Goal: Check status: Check status

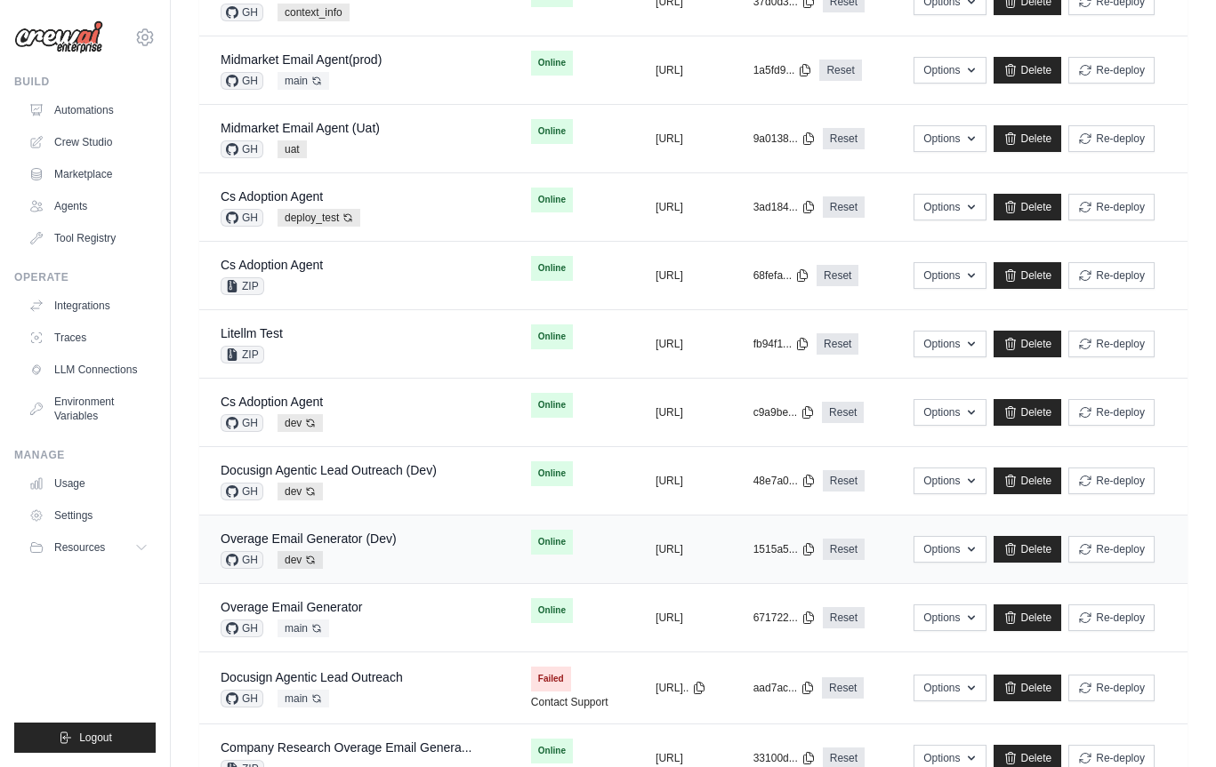
scroll to position [483, 0]
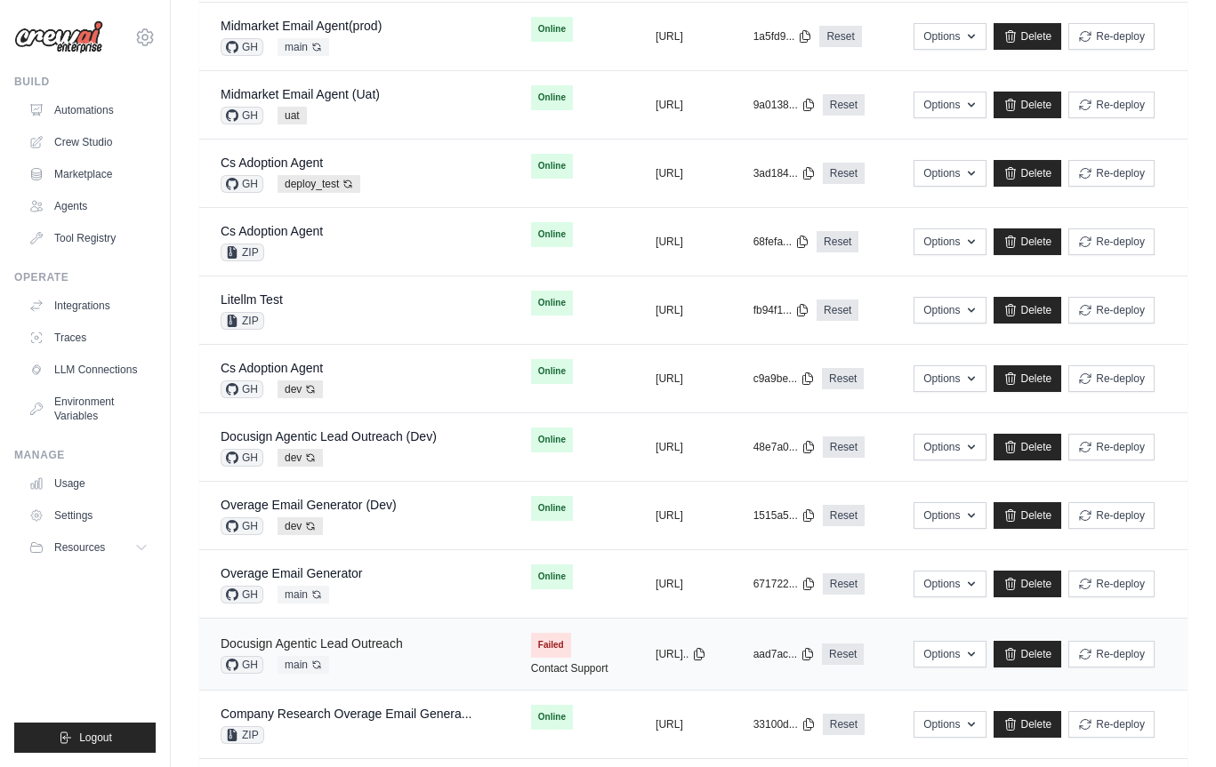
click at [385, 640] on link "Docusign Agentic Lead Outreach" at bounding box center [312, 644] width 182 height 14
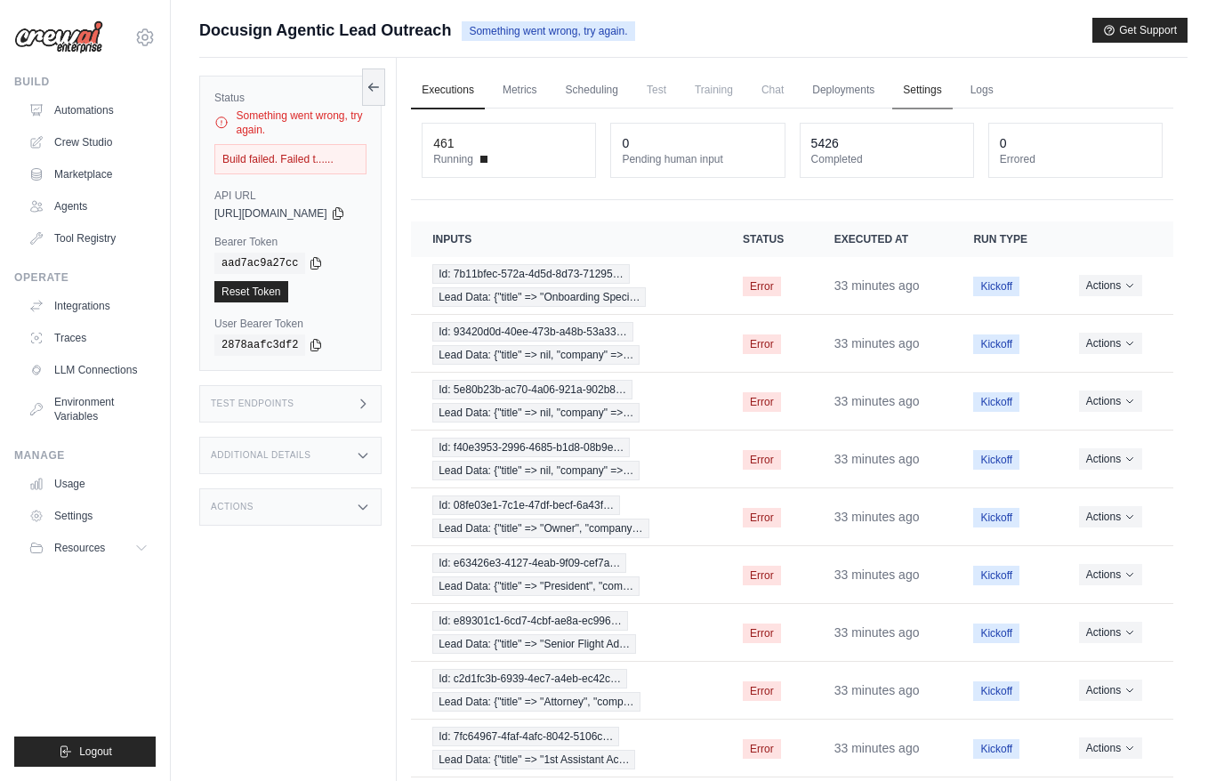
click at [942, 84] on link "Settings" at bounding box center [922, 90] width 60 height 37
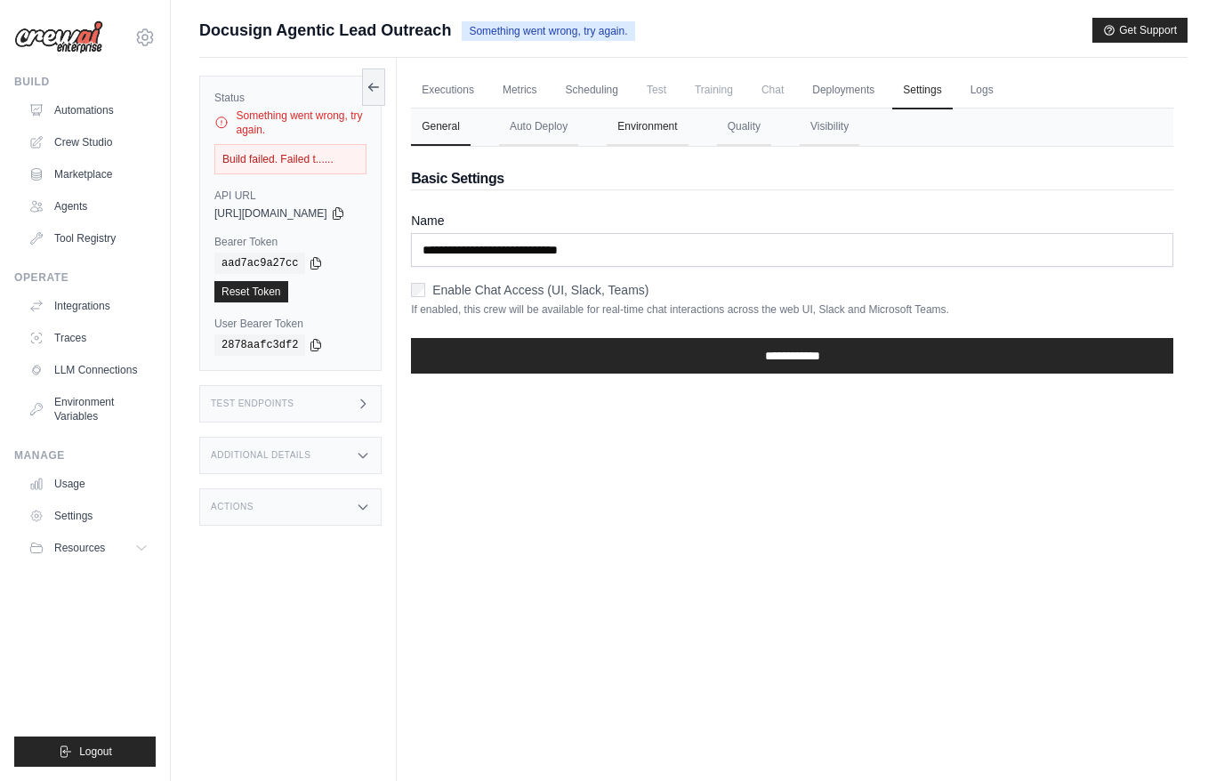
click at [671, 130] on button "Environment" at bounding box center [647, 126] width 81 height 37
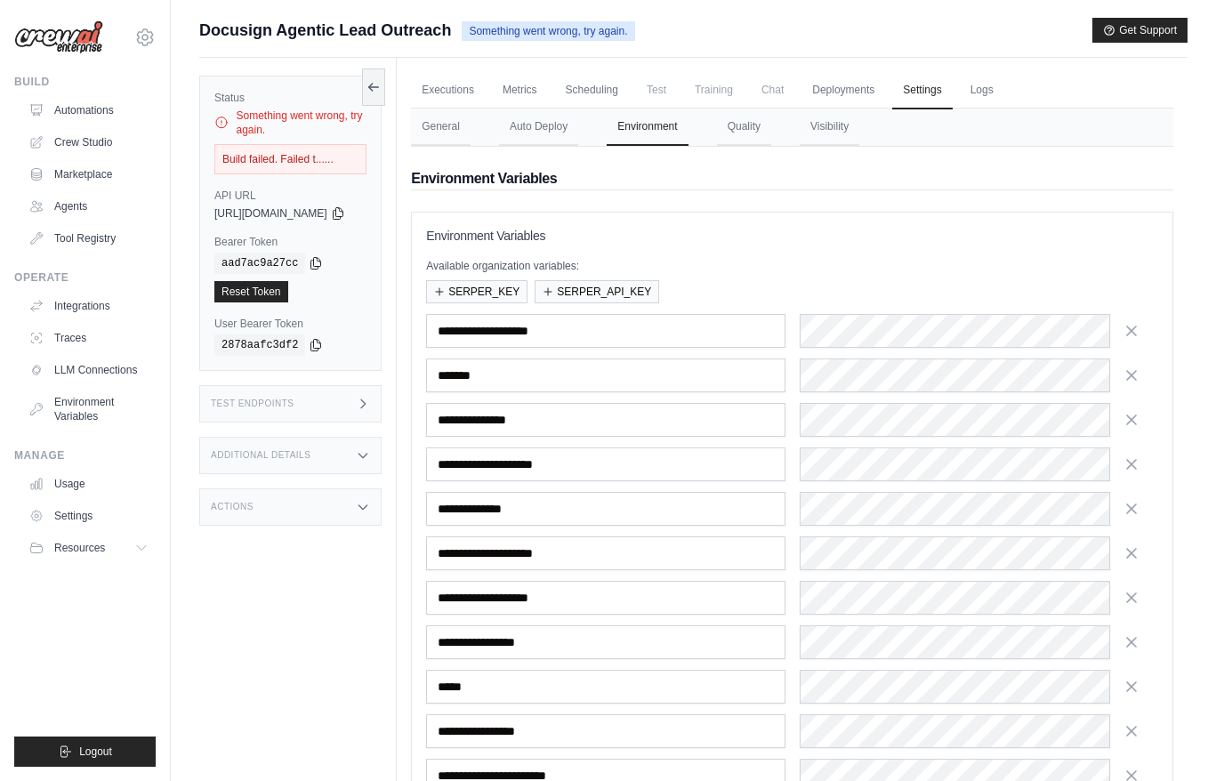
scroll to position [208, 0]
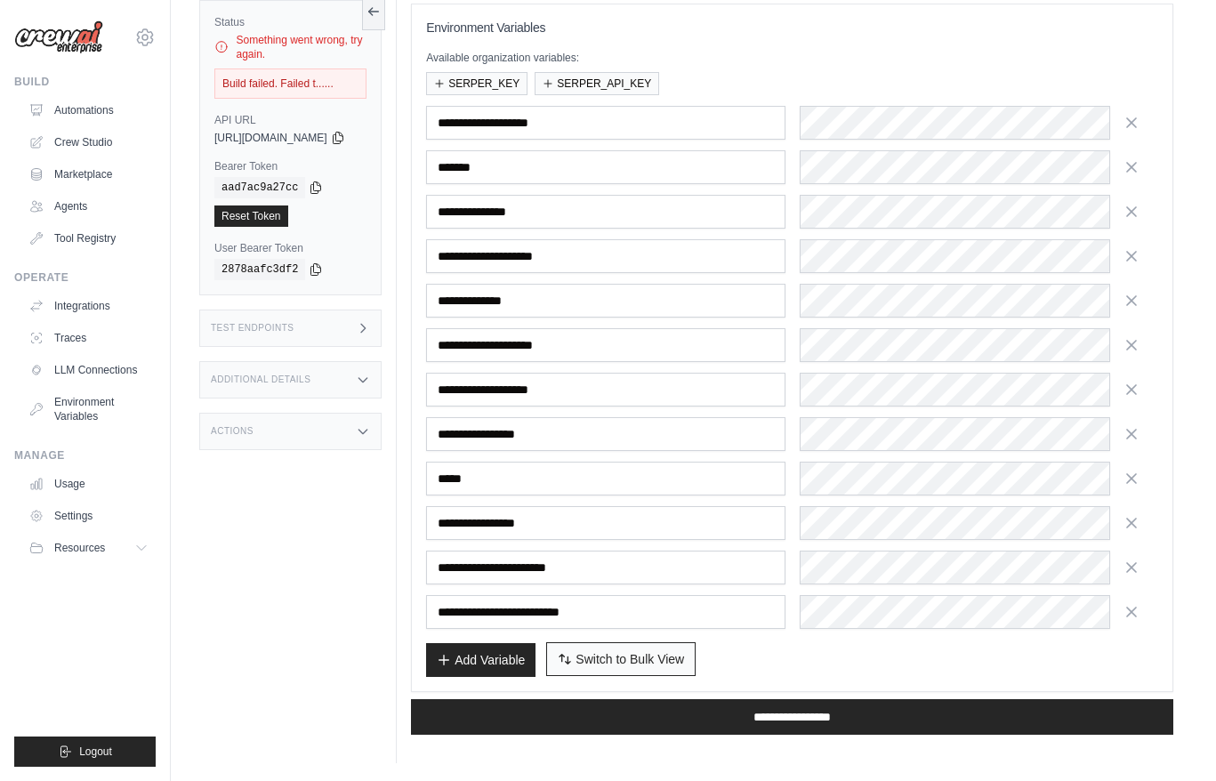
click at [683, 663] on span "Switch to Bulk View" at bounding box center [629, 659] width 108 height 18
type textarea "**********"
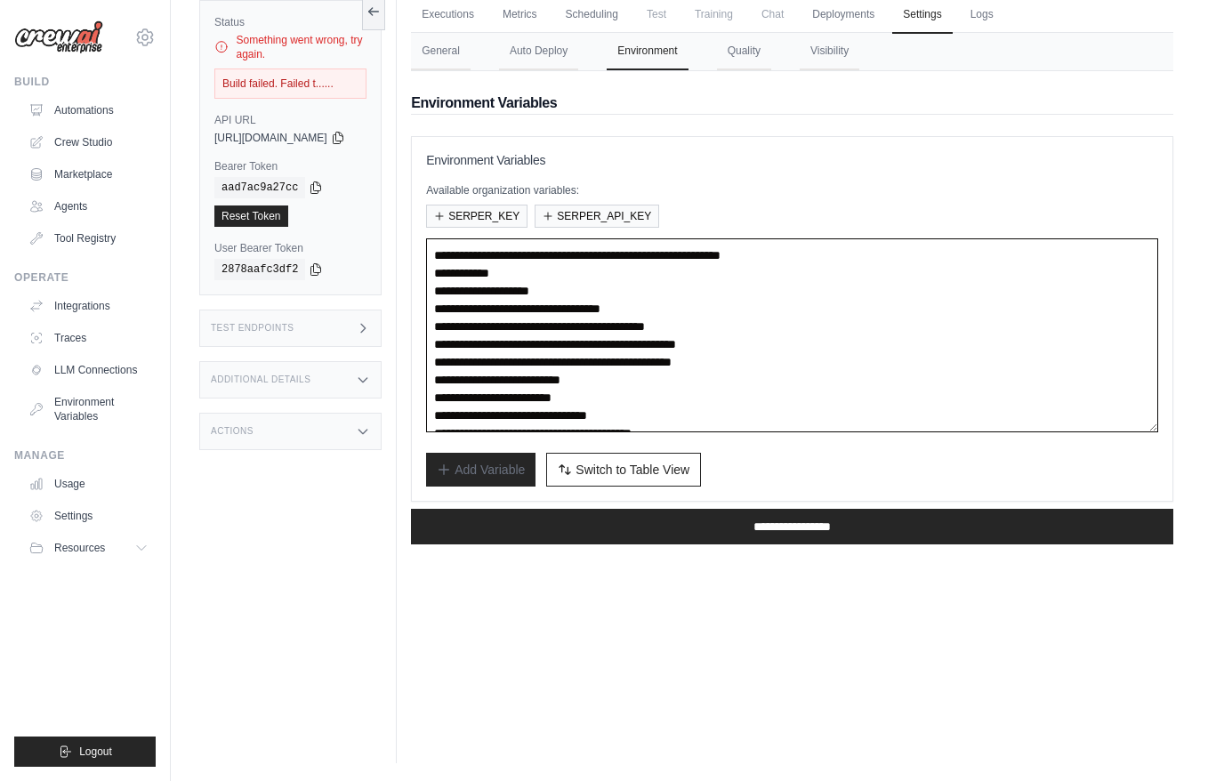
click at [835, 361] on textarea "**********" at bounding box center [792, 335] width 732 height 194
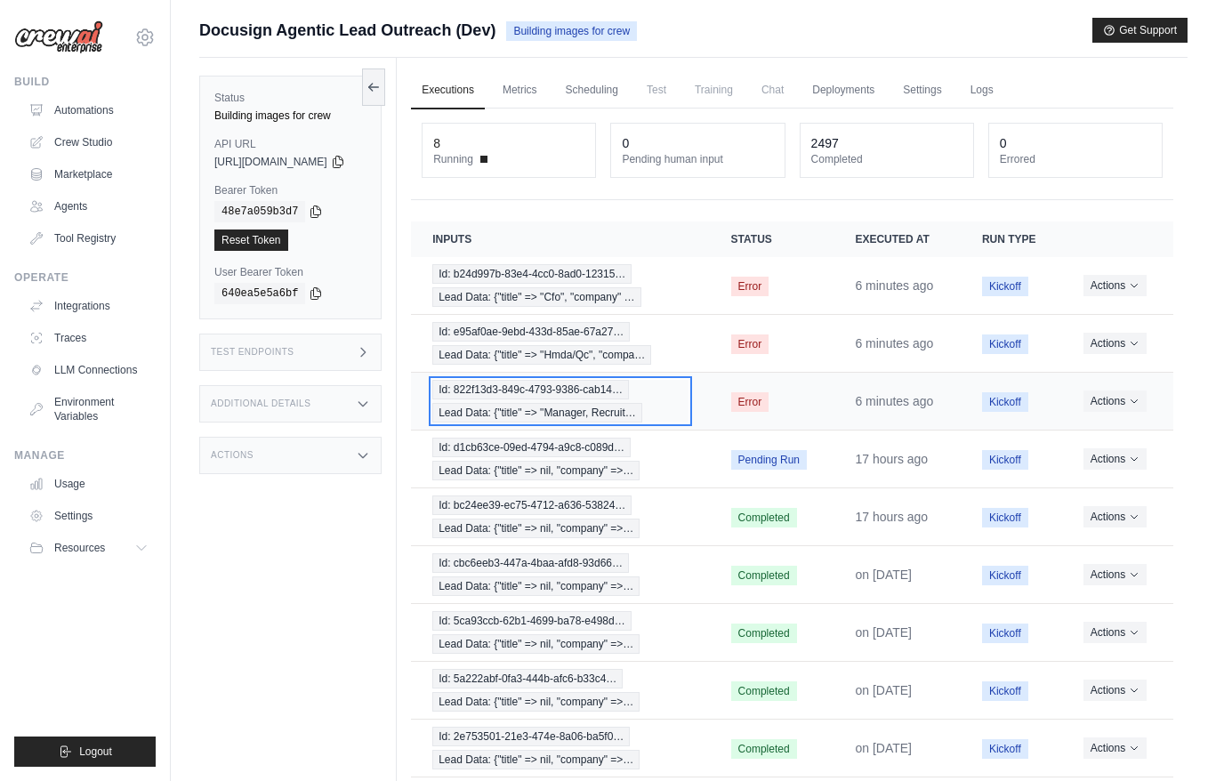
click at [684, 404] on div "Id: 822f13d3-849c-4793-9386-cab14… Lead Data: {"title" => "Manager, Recruit…" at bounding box center [559, 401] width 255 height 43
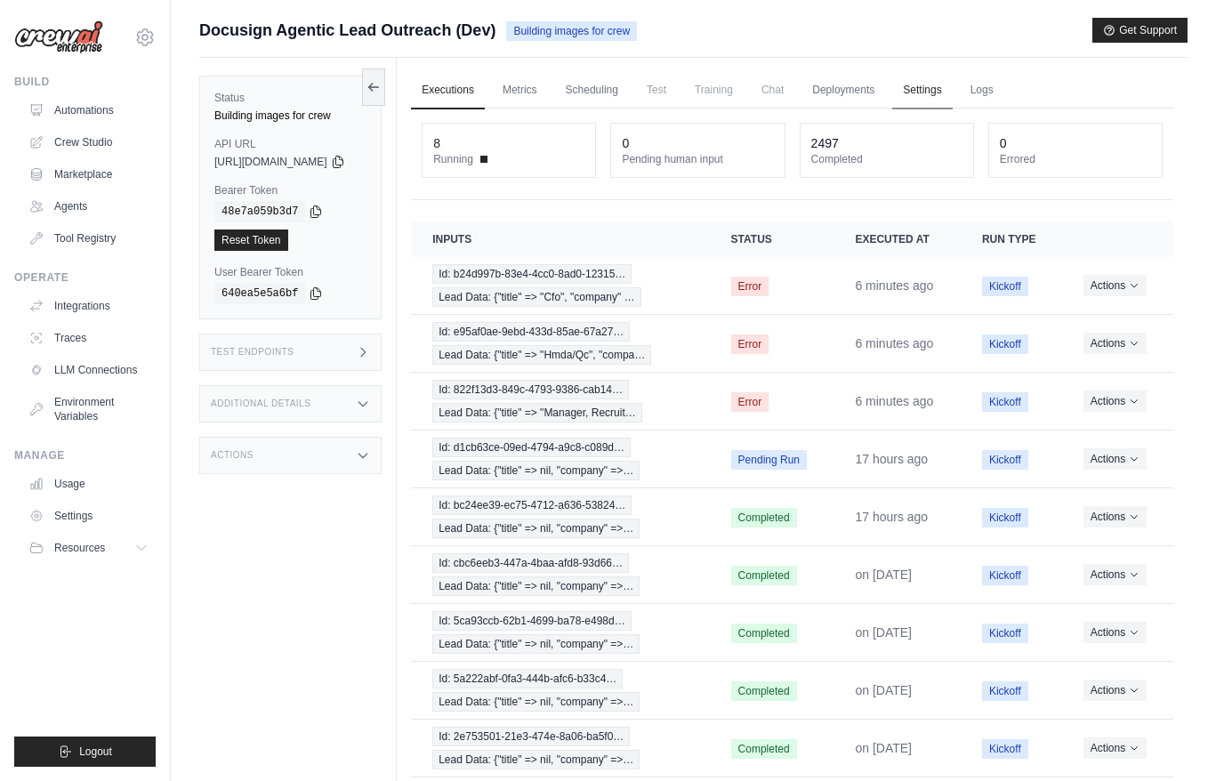
click at [946, 100] on link "Settings" at bounding box center [922, 90] width 60 height 37
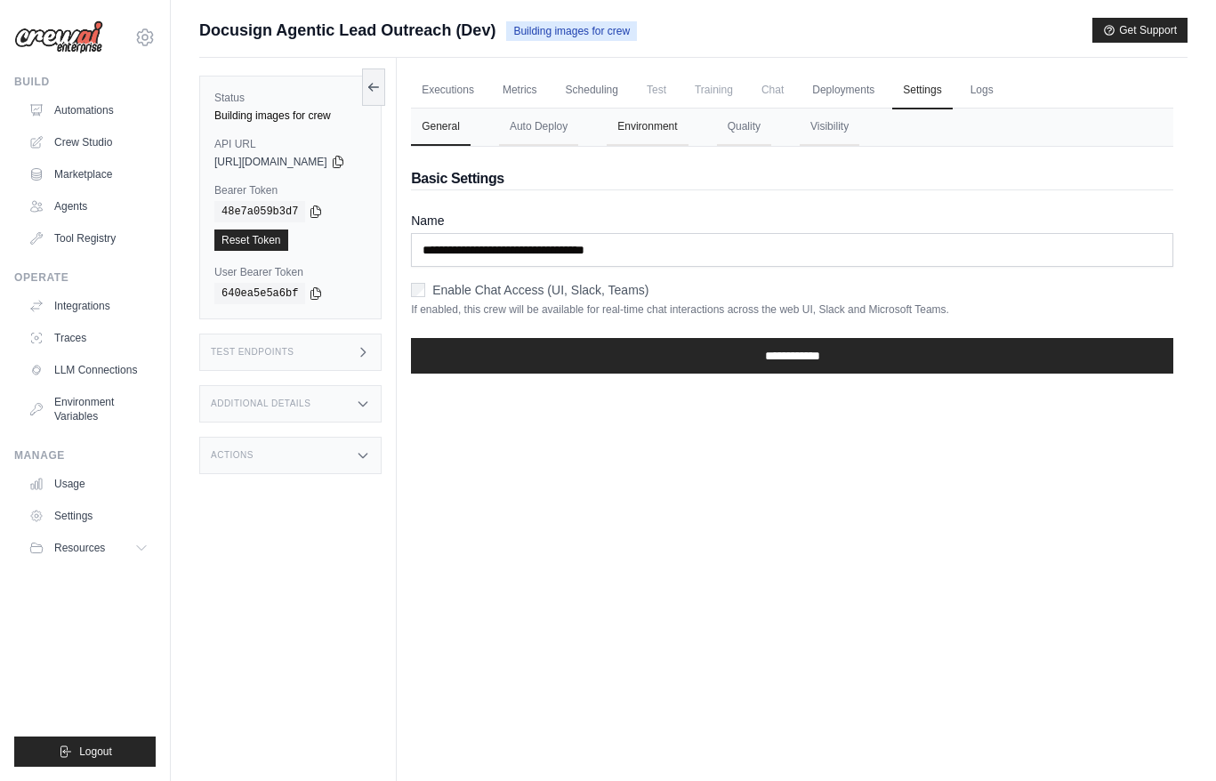
click at [683, 132] on button "Environment" at bounding box center [647, 126] width 81 height 37
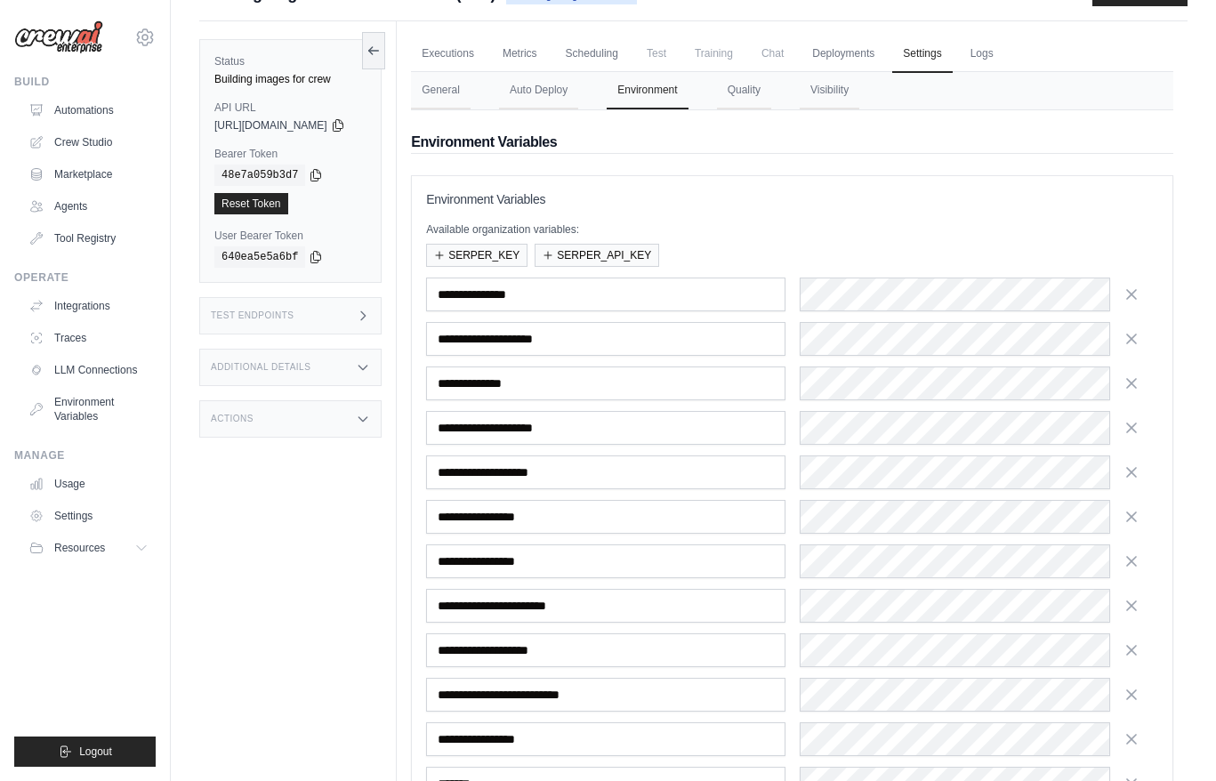
scroll to position [79, 0]
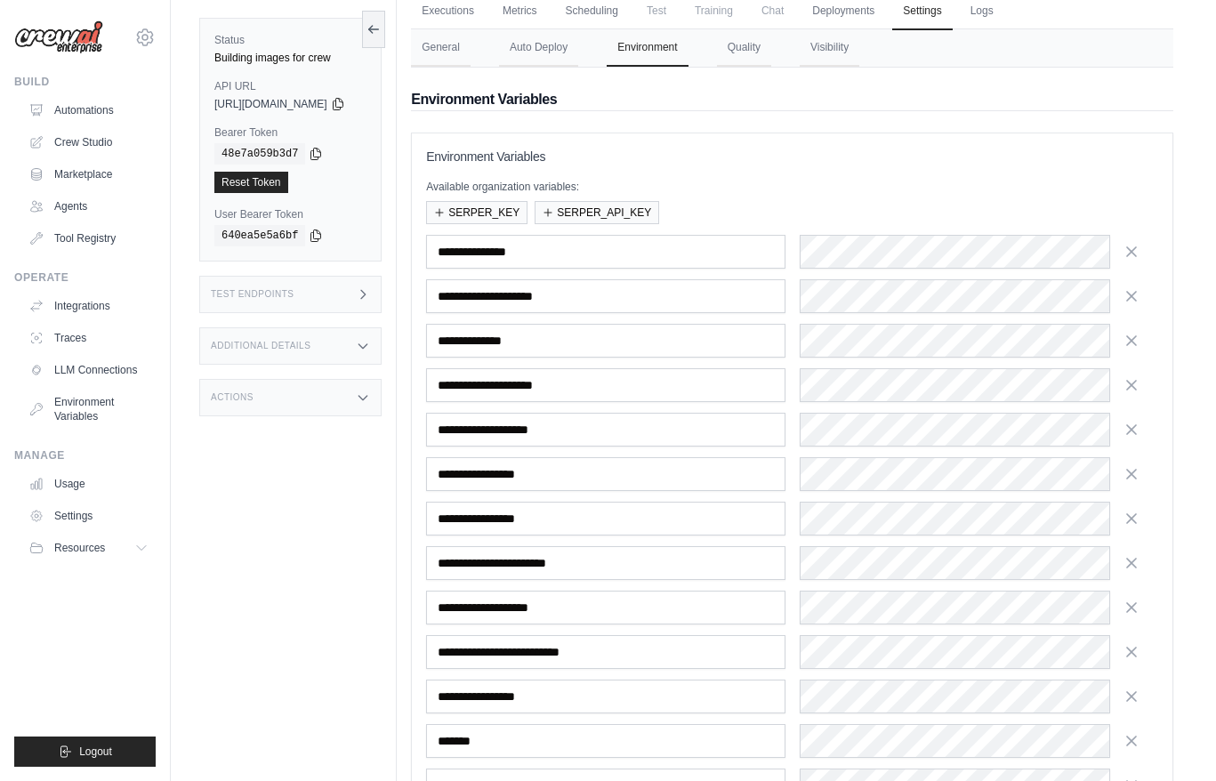
click at [987, 406] on div "**********" at bounding box center [792, 563] width 732 height 656
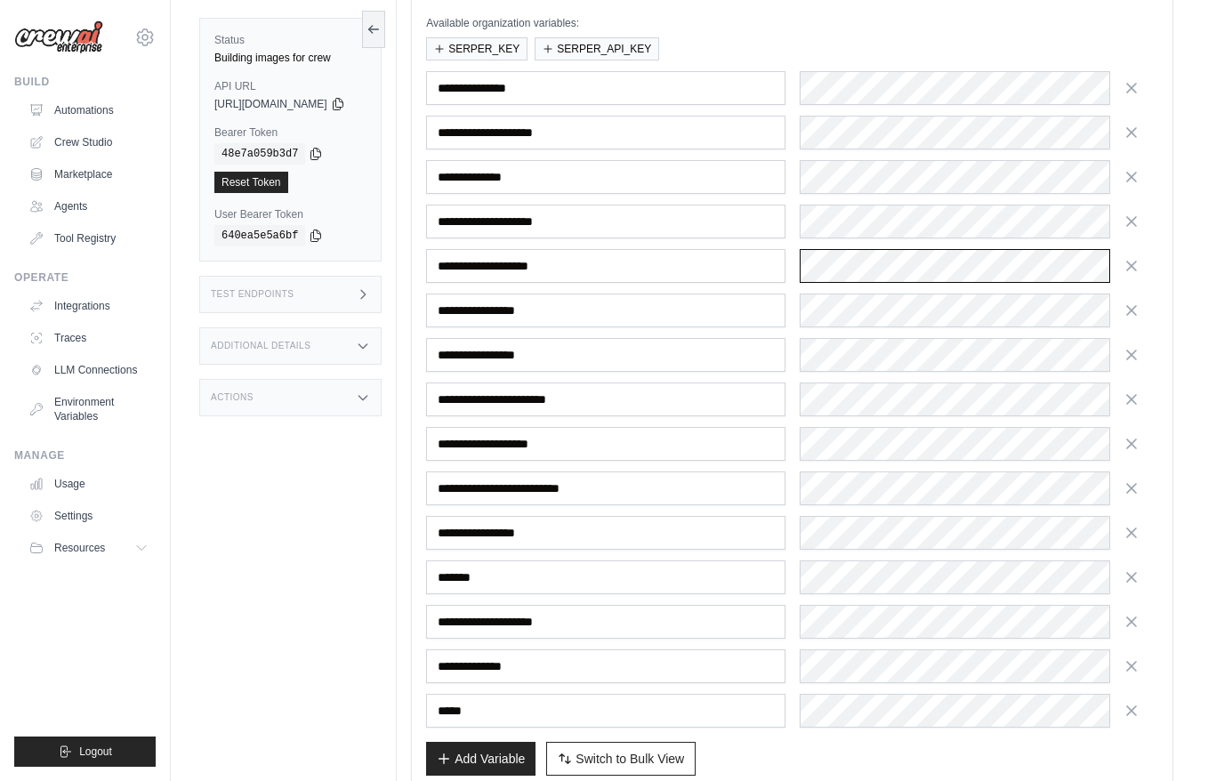
scroll to position [252, 0]
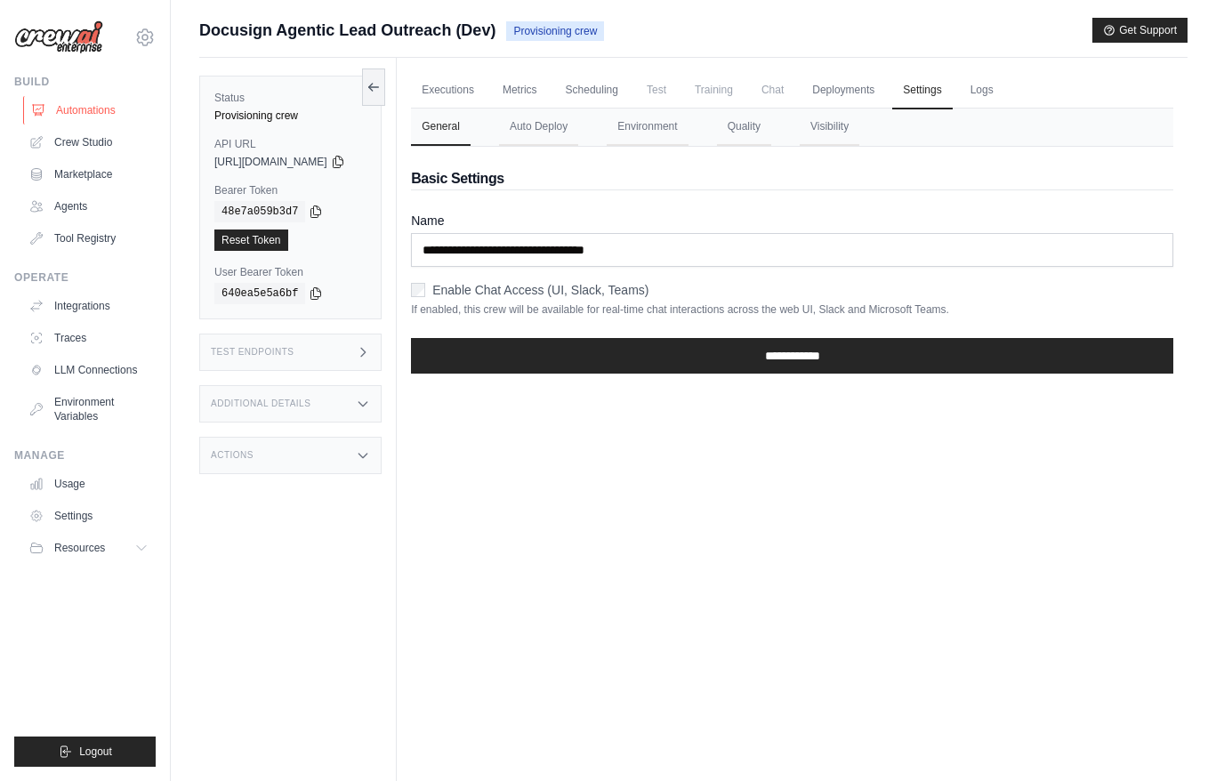
click at [52, 111] on link "Automations" at bounding box center [90, 110] width 134 height 28
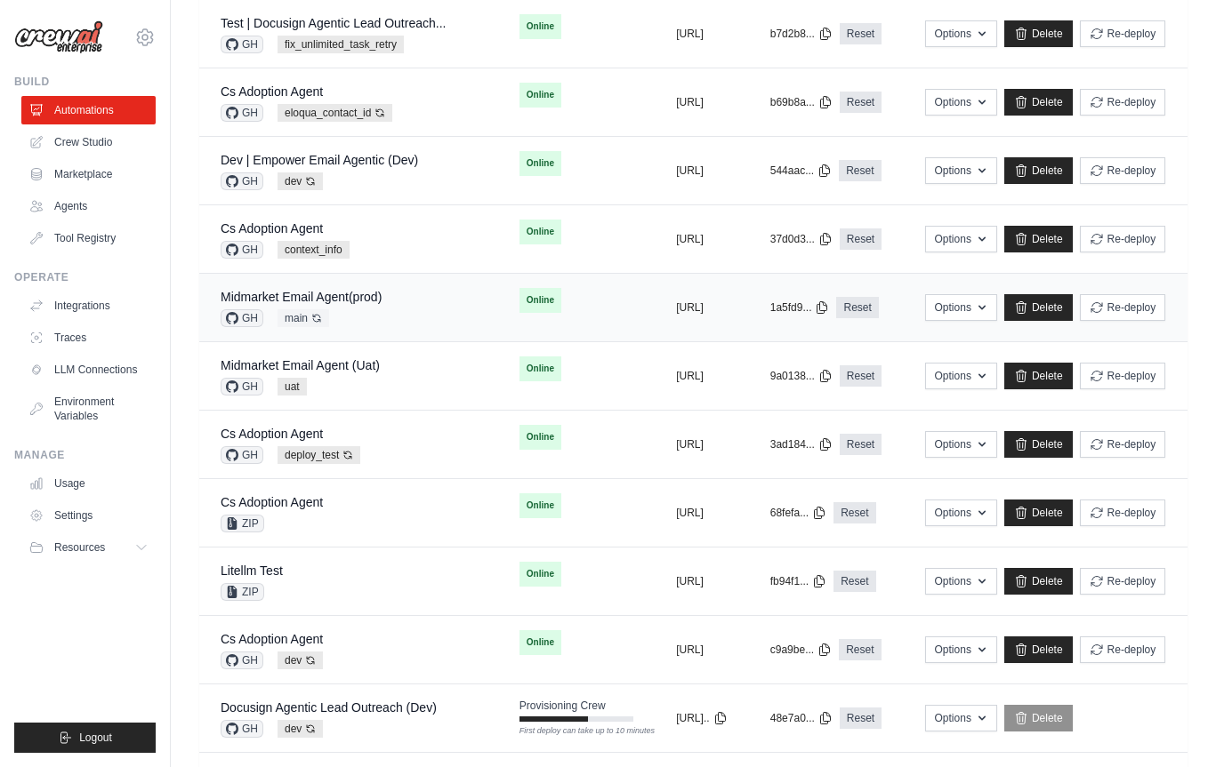
scroll to position [693, 0]
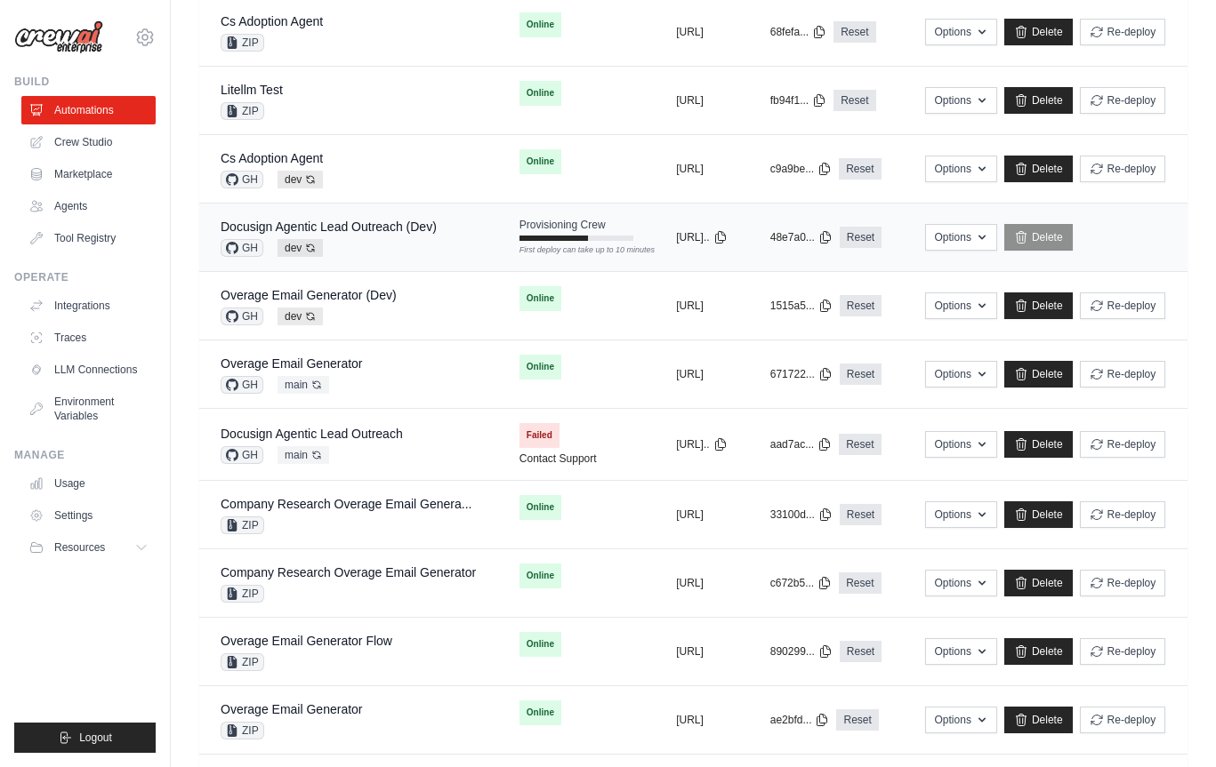
click at [404, 263] on td "Docusign Agentic Lead Outreach (Dev) GH dev Auto-deploy enabled" at bounding box center [348, 238] width 299 height 68
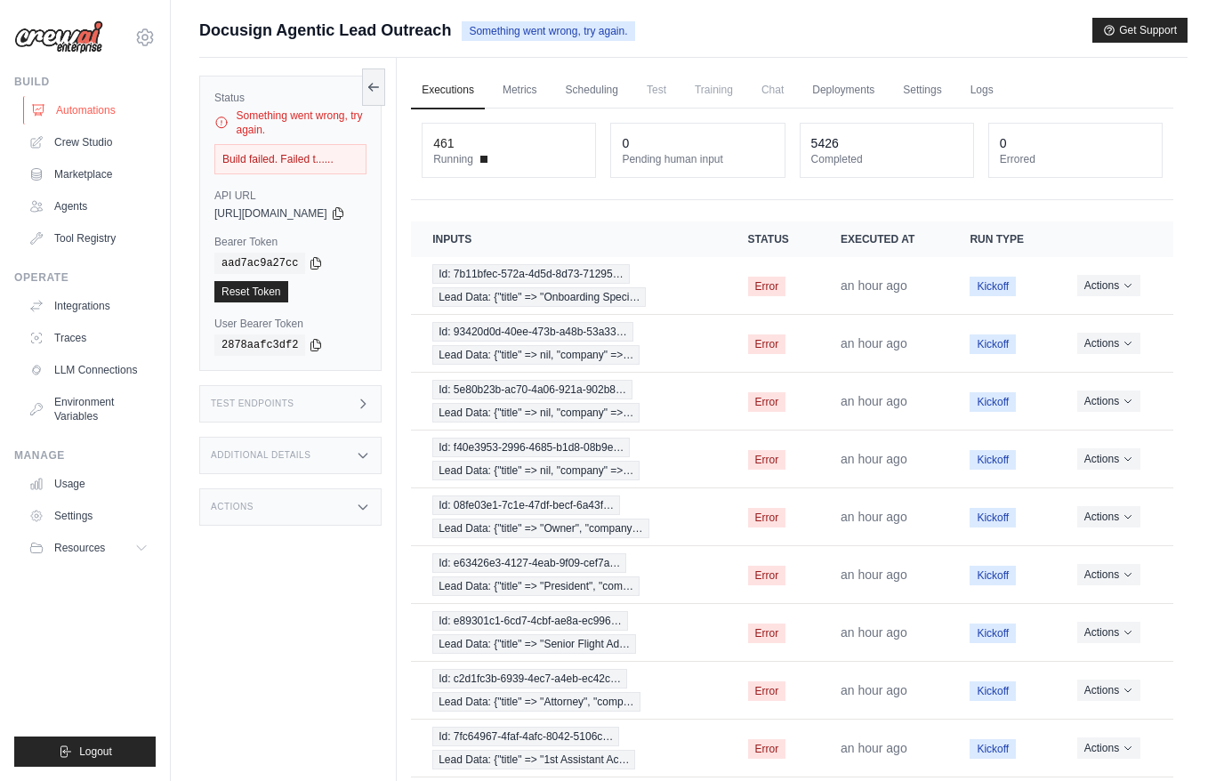
click at [85, 100] on link "Automations" at bounding box center [90, 110] width 134 height 28
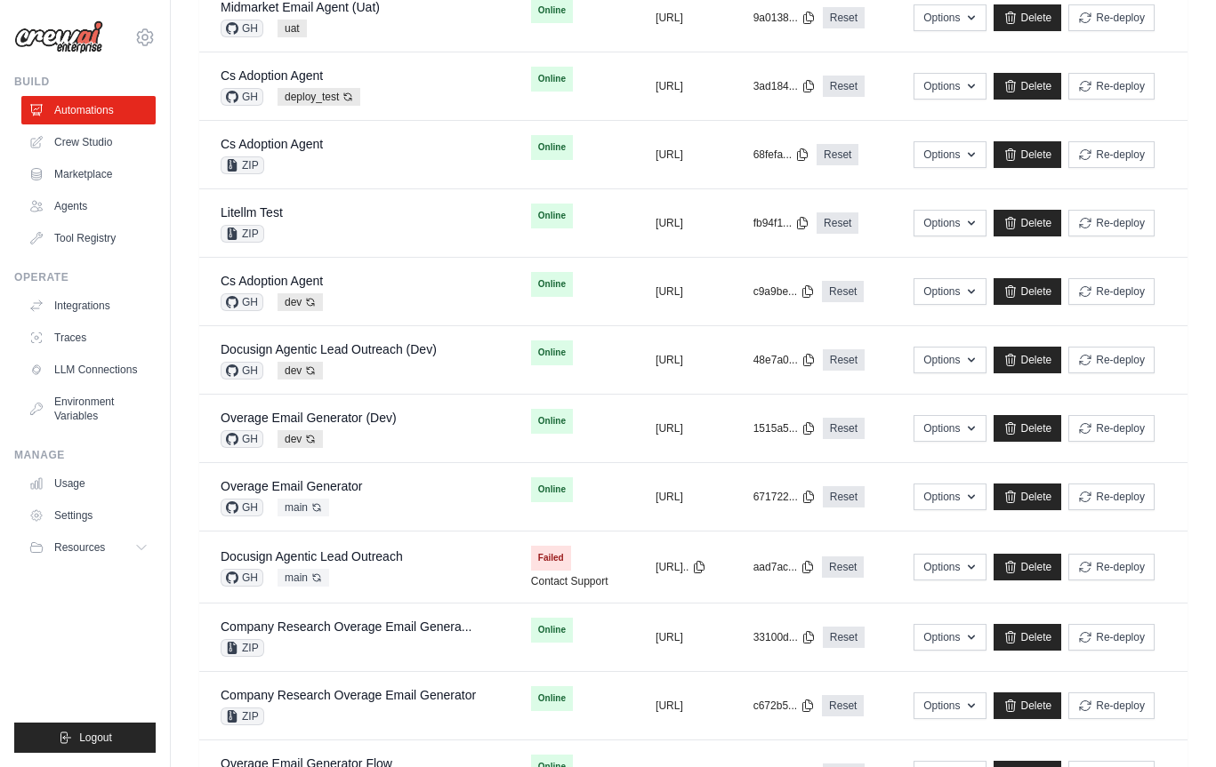
scroll to position [584, 0]
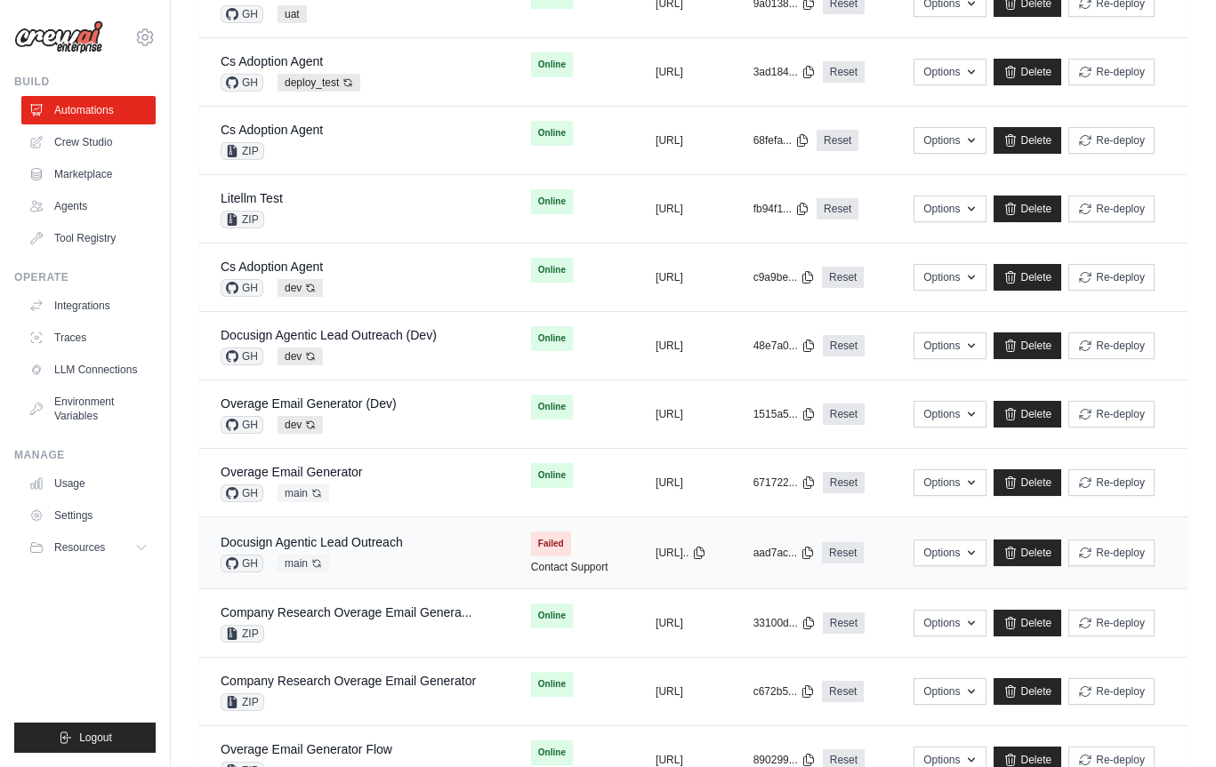
click at [461, 552] on div "Docusign Agentic Lead Outreach GH main Auto-deploy enabled" at bounding box center [355, 553] width 268 height 39
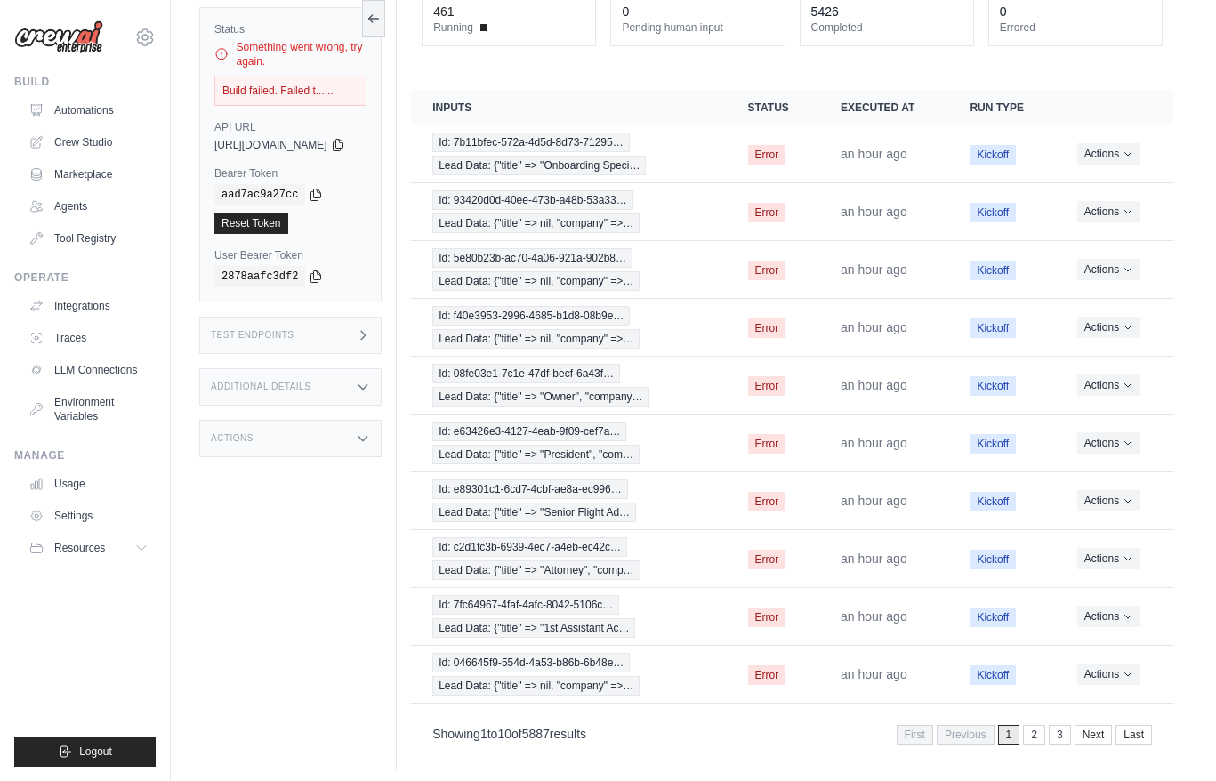
scroll to position [139, 0]
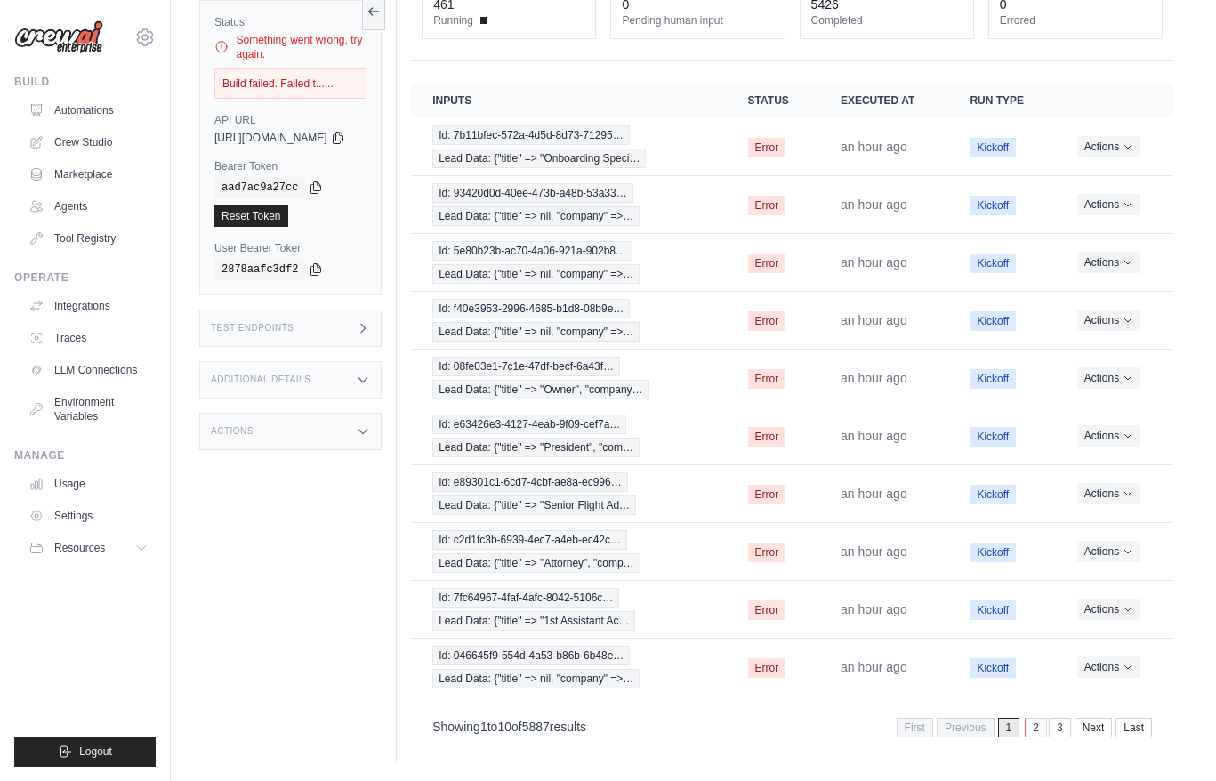
click at [1035, 729] on link "2" at bounding box center [1035, 728] width 22 height 20
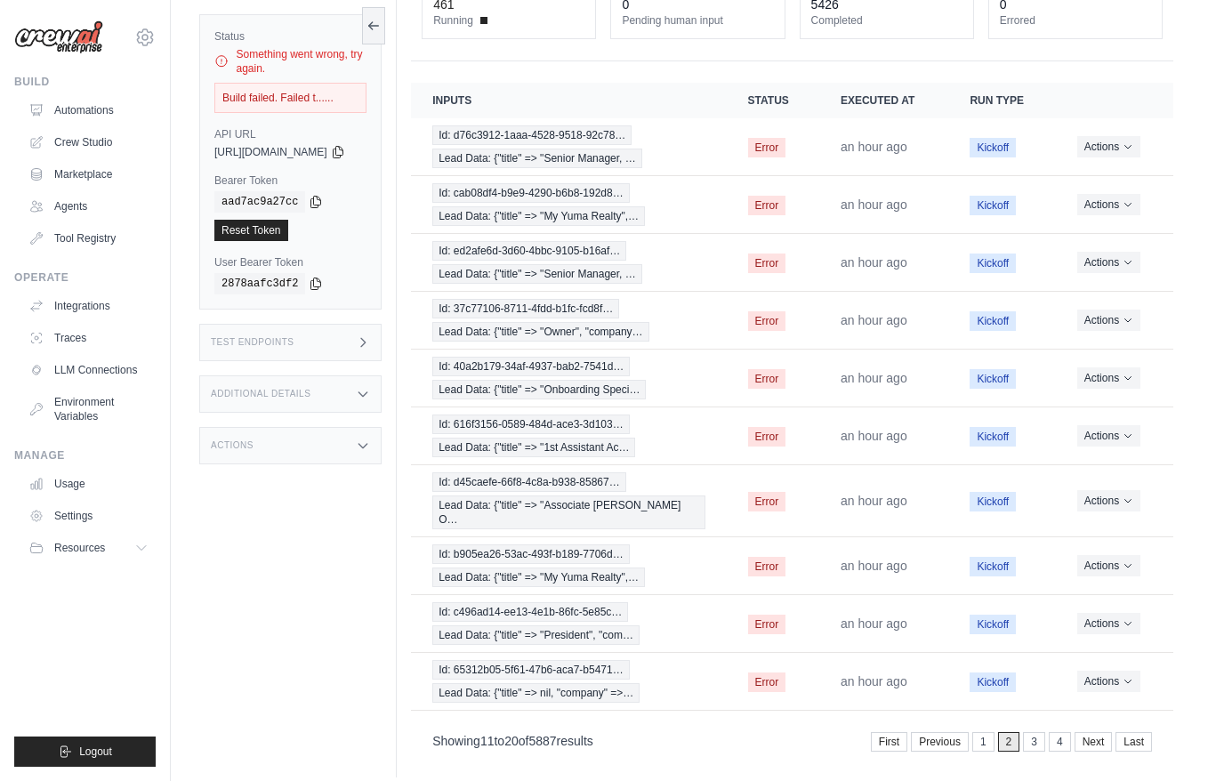
click at [1035, 732] on link "3" at bounding box center [1034, 742] width 22 height 20
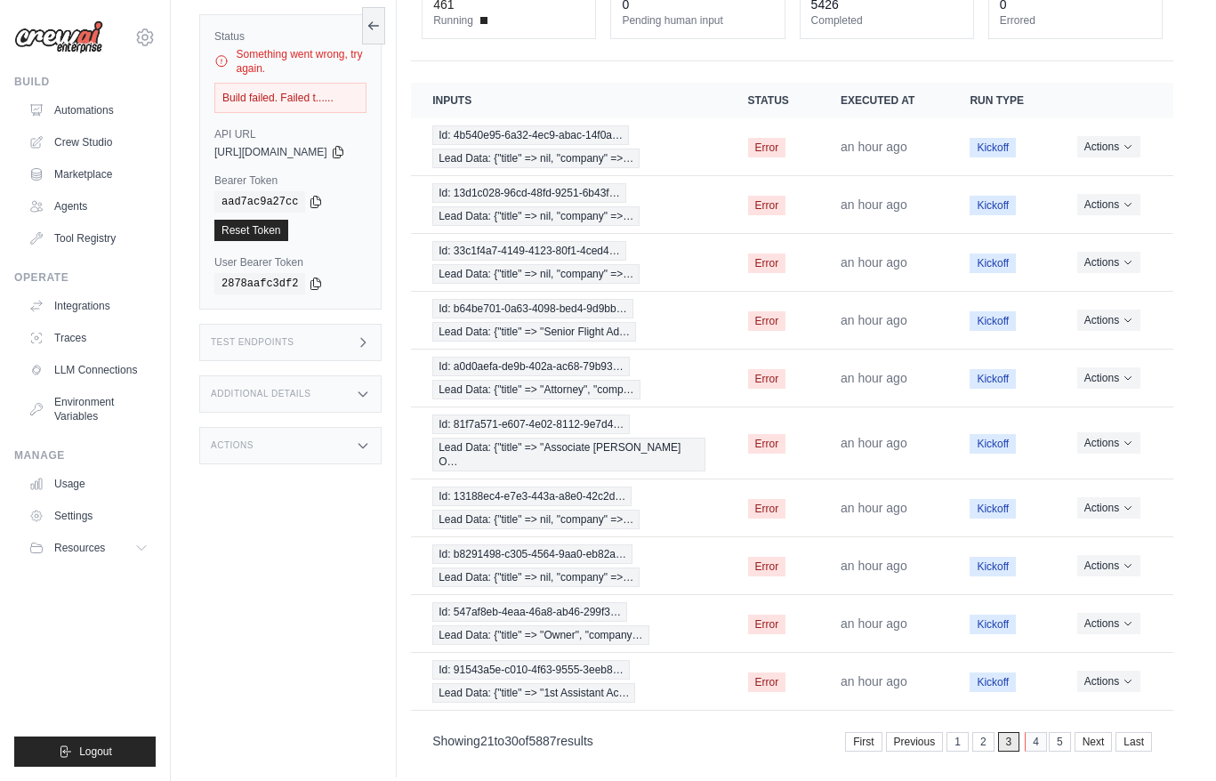
click at [1032, 732] on link "4" at bounding box center [1035, 742] width 22 height 20
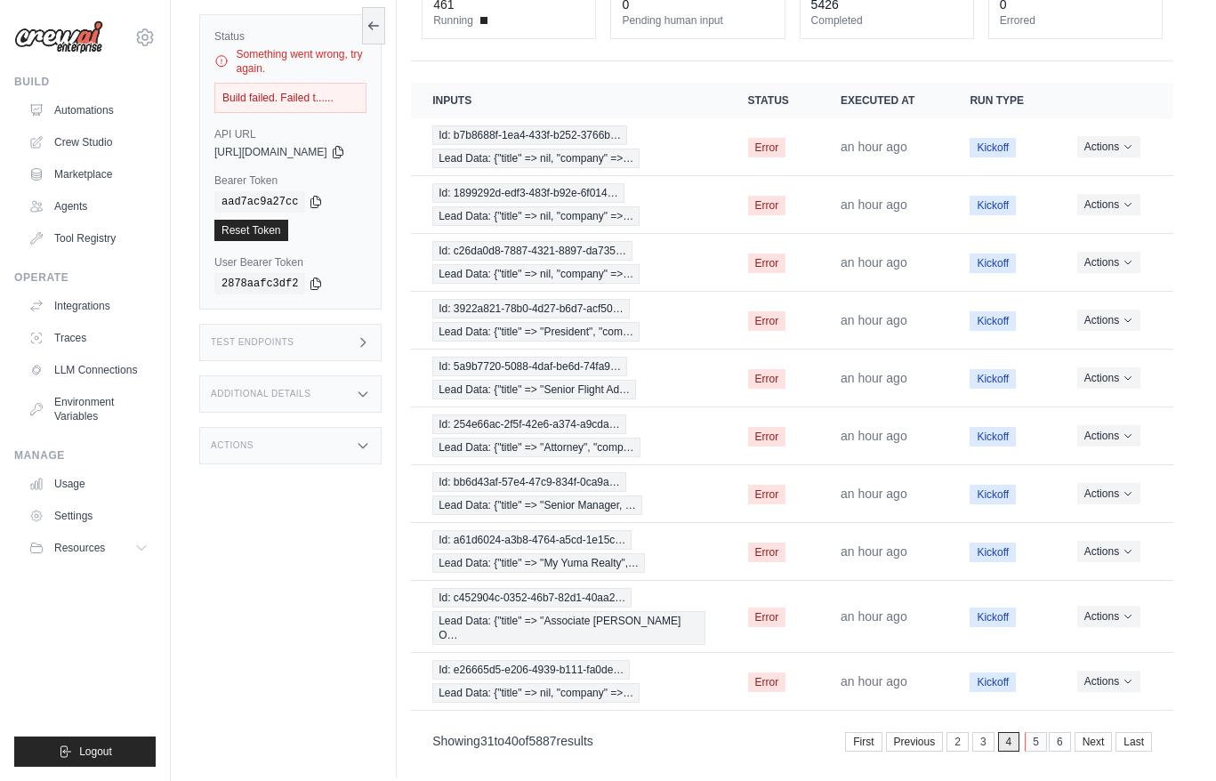
click at [1029, 735] on link "5" at bounding box center [1035, 742] width 22 height 20
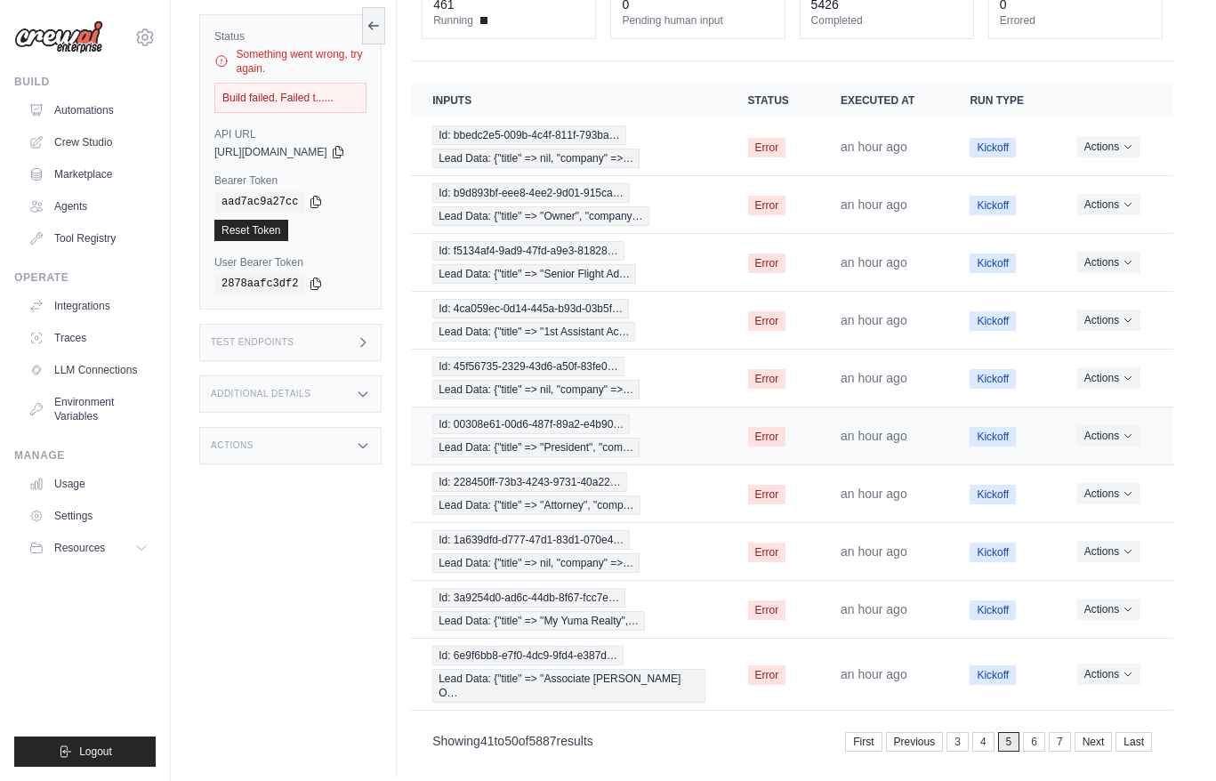
scroll to position [0, 0]
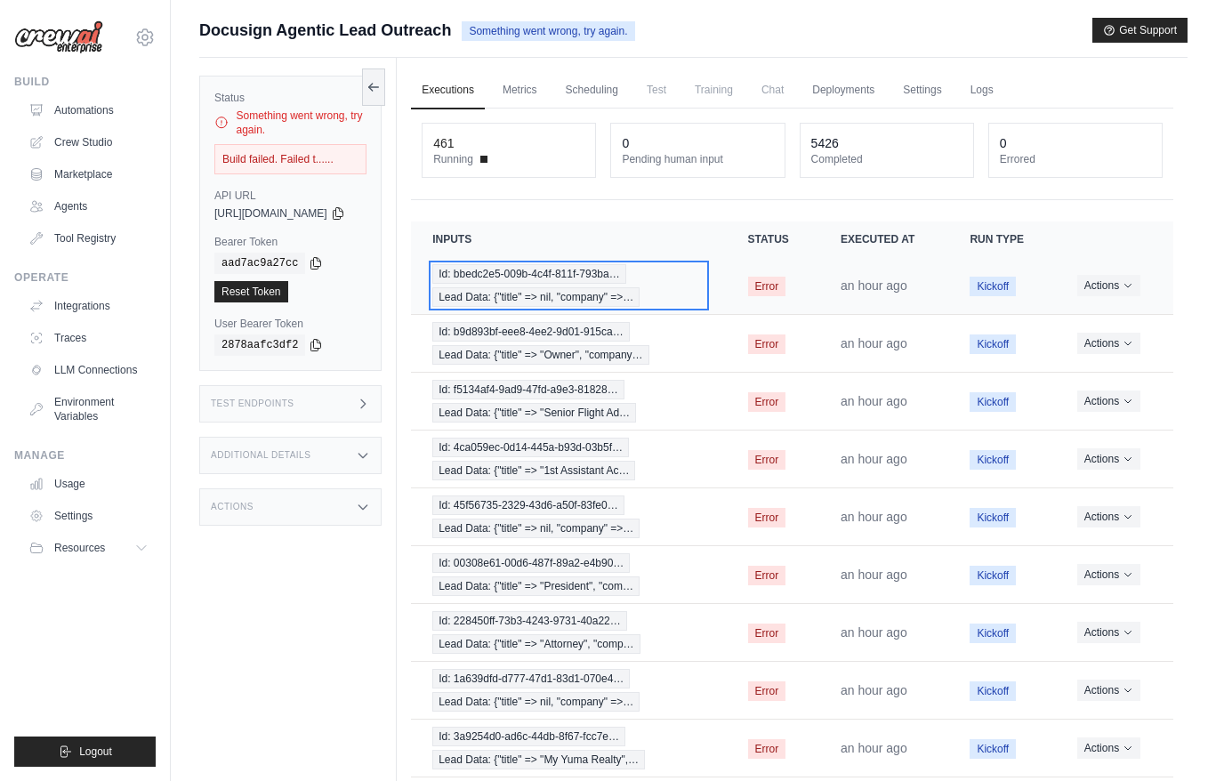
click at [679, 285] on div "Id: bbedc2e5-009b-4c4f-811f-793ba… Lead Data: {"title" => nil, "company" =>…" at bounding box center [568, 285] width 272 height 43
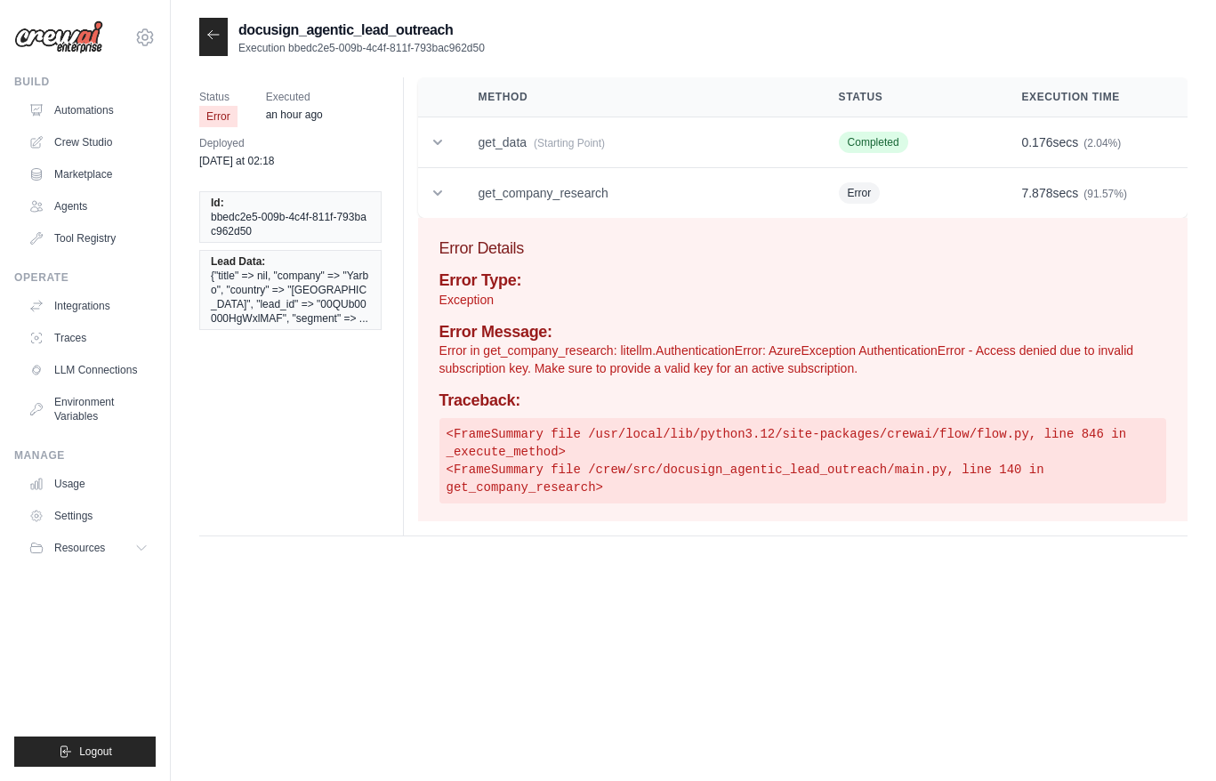
click at [210, 36] on icon at bounding box center [213, 35] width 14 height 14
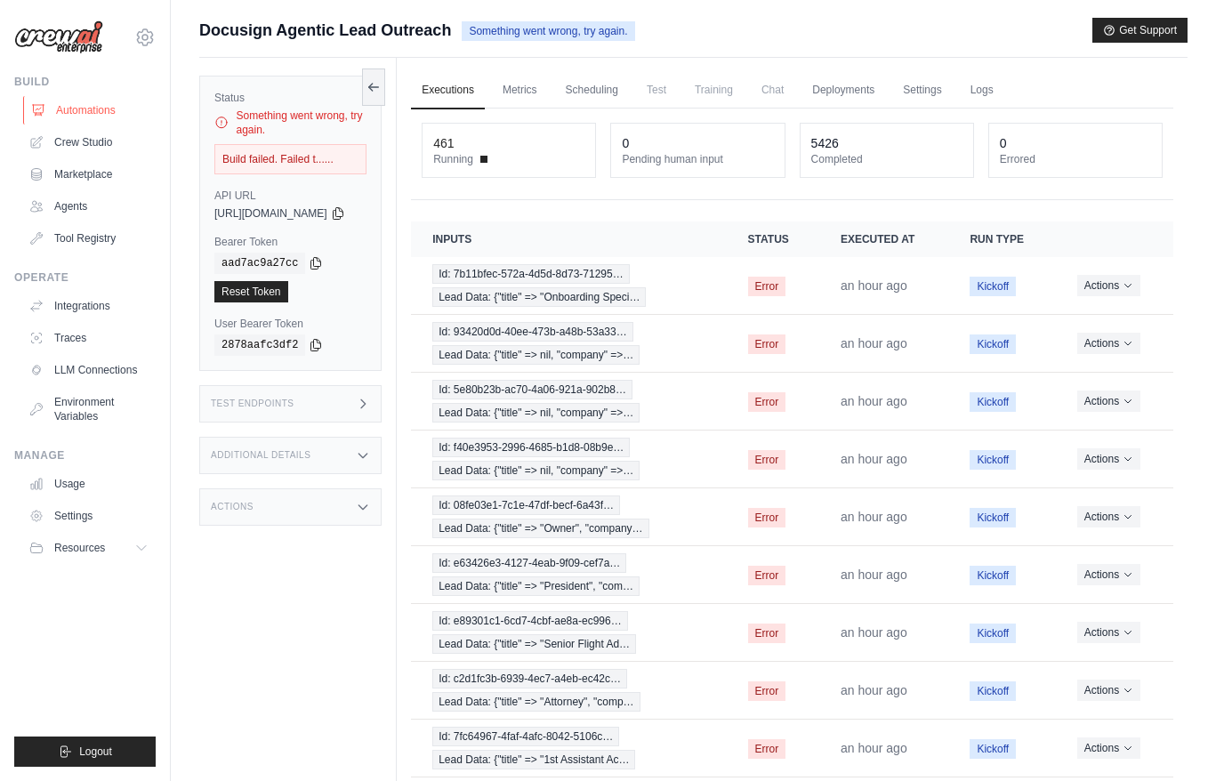
click at [91, 110] on link "Automations" at bounding box center [90, 110] width 134 height 28
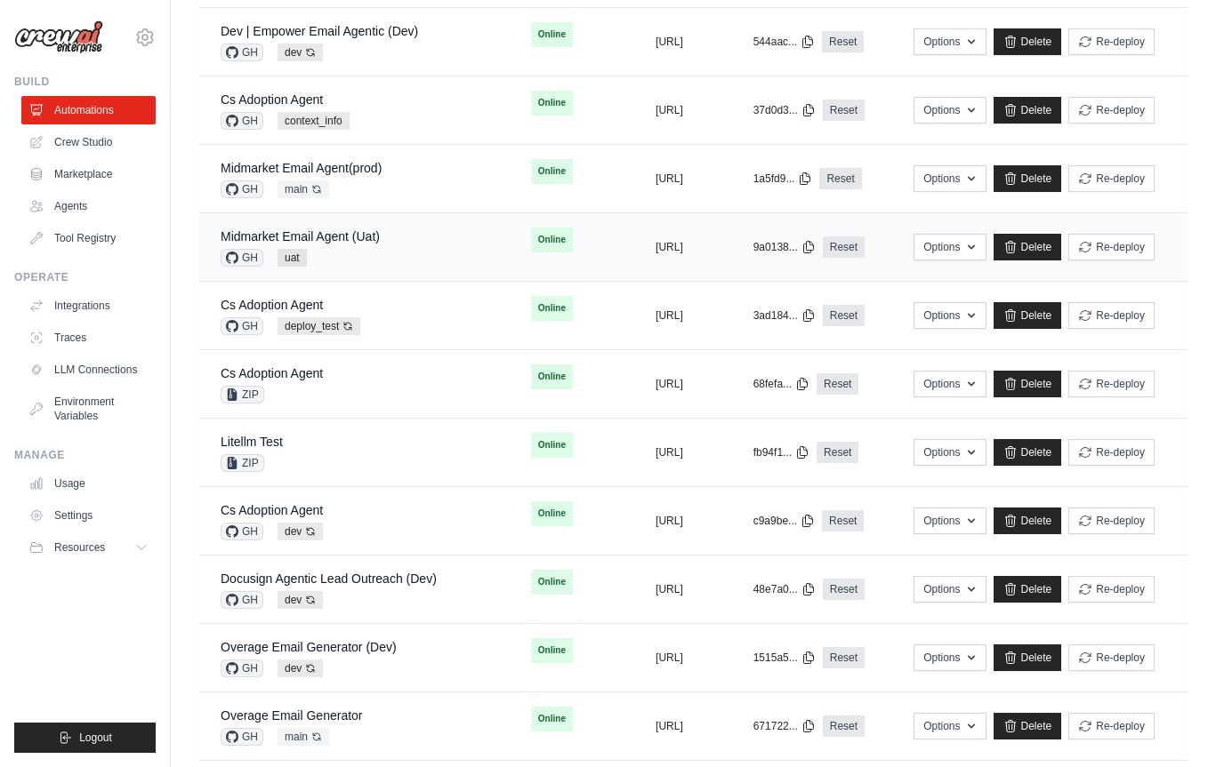
scroll to position [341, 0]
click at [442, 595] on div "Docusign Agentic Lead Outreach (Dev) GH dev Auto-deploy enabled" at bounding box center [355, 588] width 268 height 39
